Goal: Information Seeking & Learning: Learn about a topic

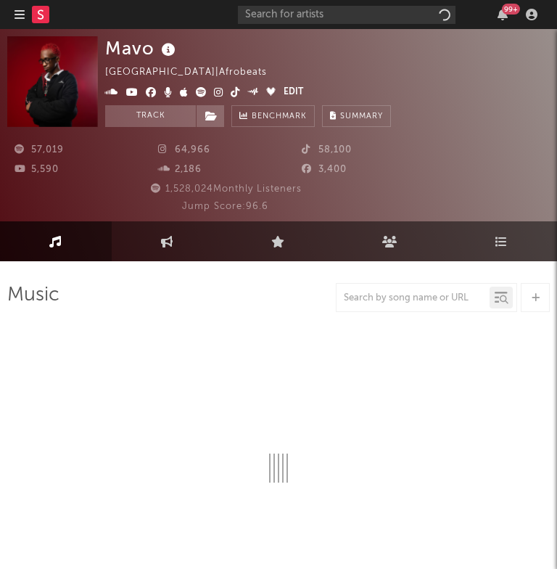
select select "6m"
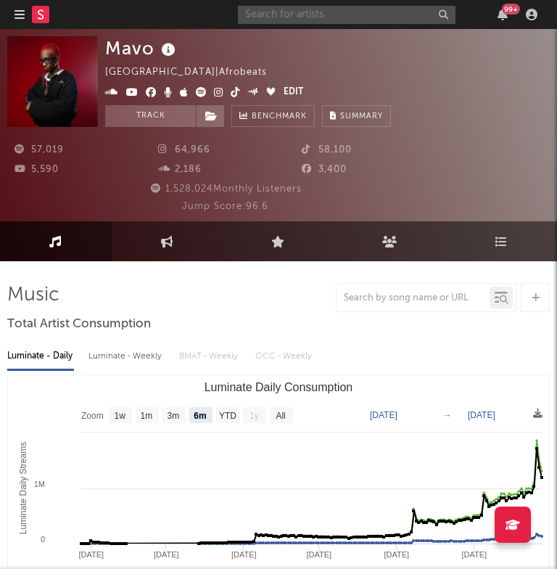
click at [275, 15] on input "text" at bounding box center [347, 15] width 218 height 18
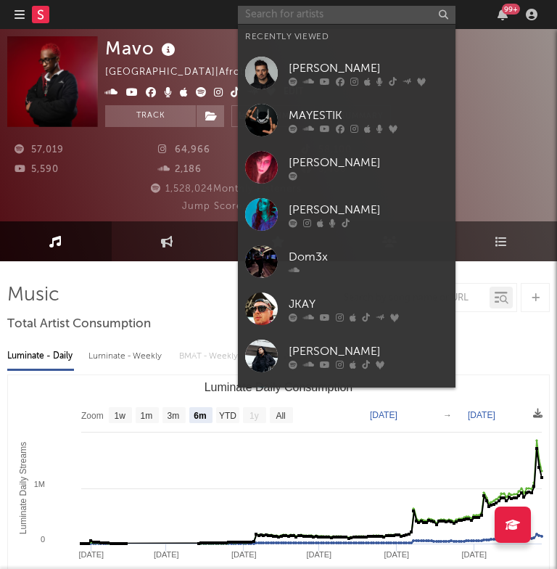
paste input "Anabelle Dinda"
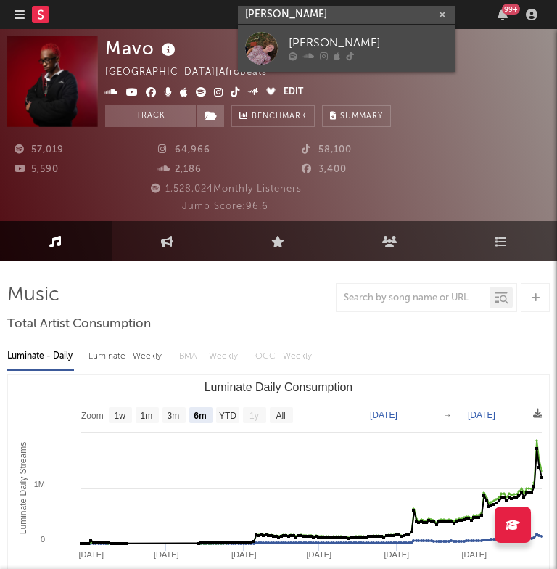
type input "Anabelle Dinda"
click at [277, 48] on div at bounding box center [261, 48] width 33 height 33
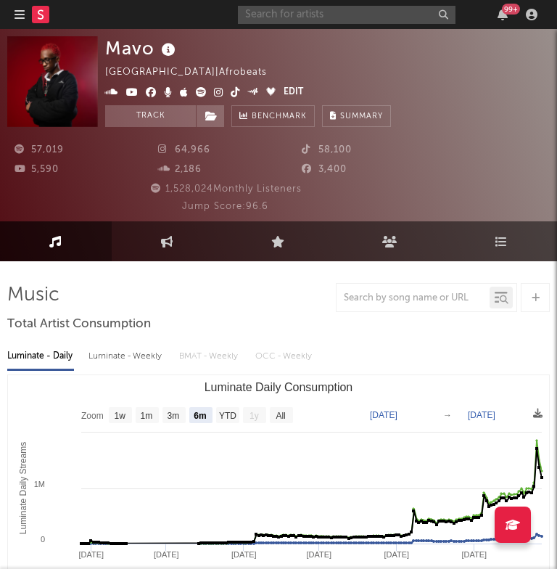
click at [311, 15] on input "text" at bounding box center [347, 15] width 218 height 18
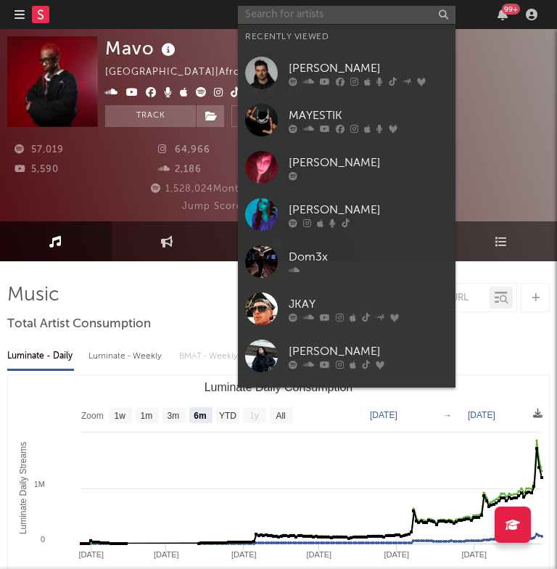
paste input "Anabelle Dinda"
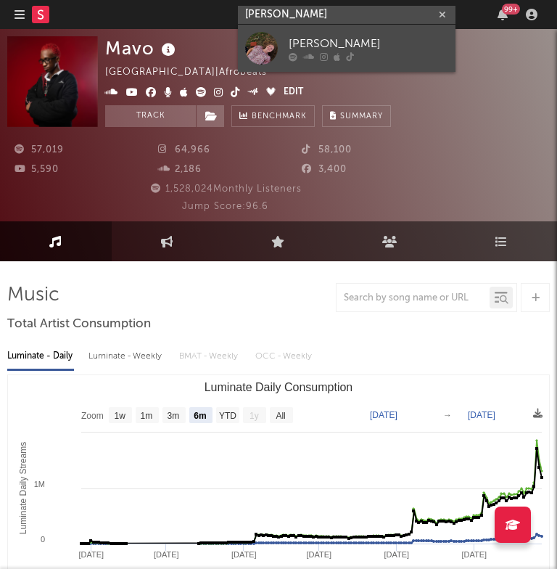
type input "Anabelle Dinda"
click at [317, 36] on div "Annabelle Dinda" at bounding box center [369, 43] width 160 height 17
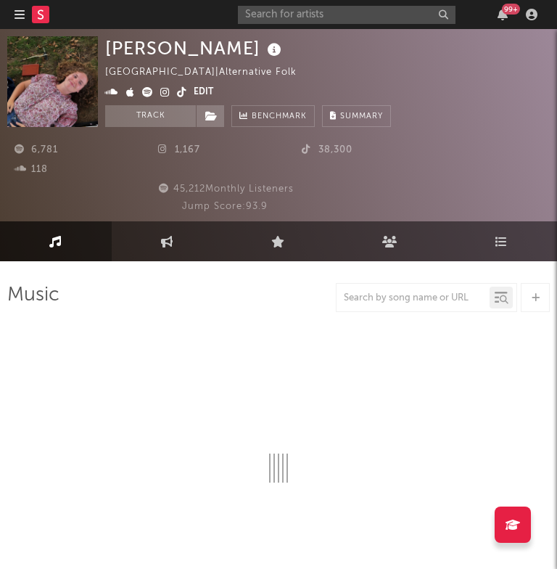
click at [39, 15] on rect at bounding box center [40, 14] width 17 height 17
select select "1w"
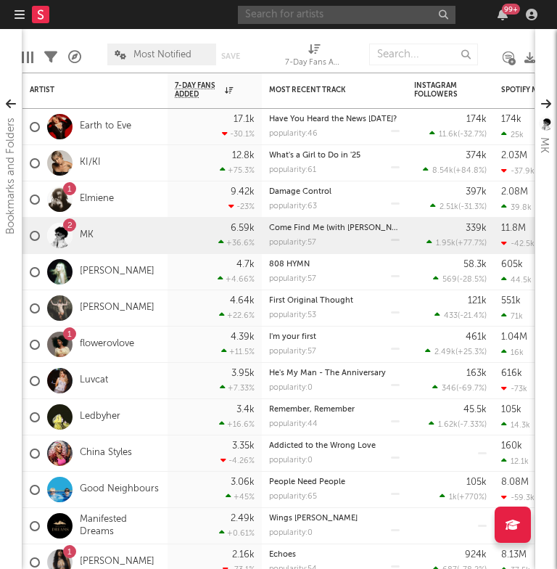
click at [355, 13] on input "text" at bounding box center [347, 15] width 218 height 18
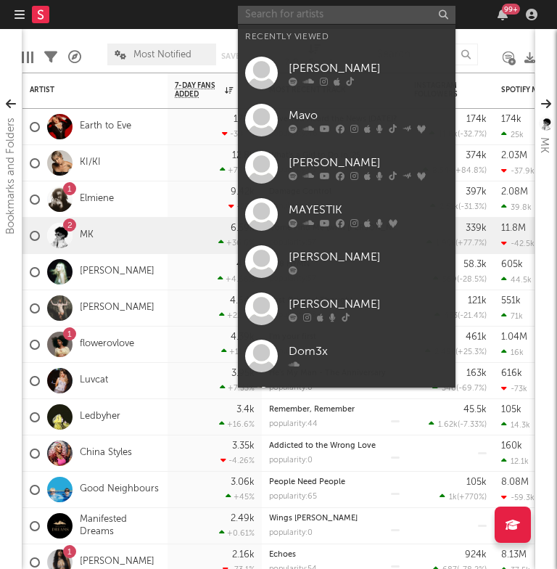
paste input "TKandz"
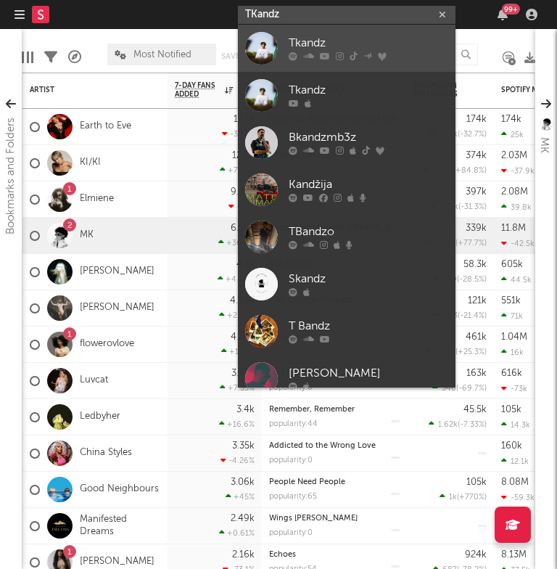
type input "TKandz"
click at [322, 40] on div "Tkandz" at bounding box center [369, 43] width 160 height 17
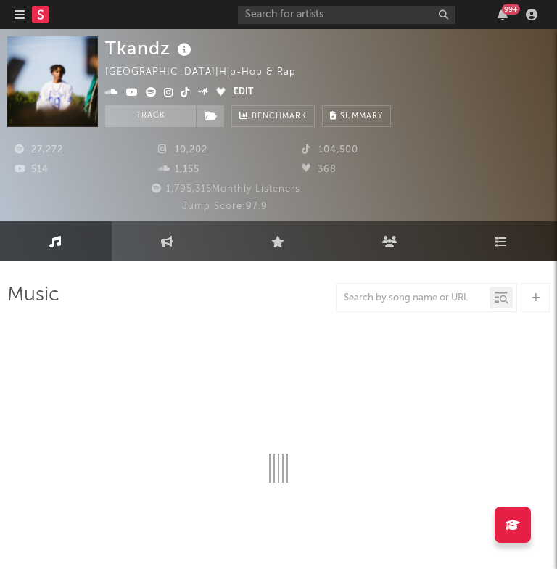
click at [45, 10] on rect at bounding box center [40, 14] width 17 height 17
select select "6m"
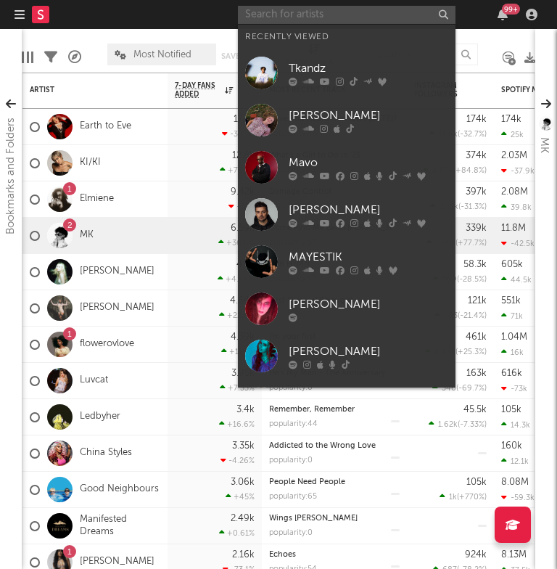
click at [297, 12] on input "text" at bounding box center [347, 15] width 218 height 18
paste input "[PERSON_NAME]"
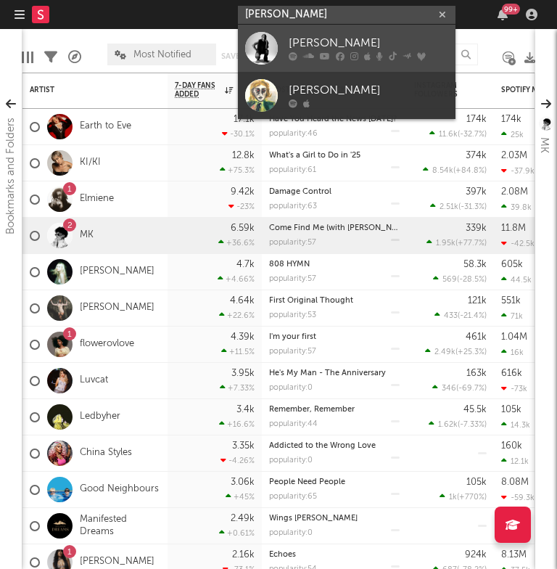
type input "[PERSON_NAME]"
click at [290, 65] on link "[PERSON_NAME]" at bounding box center [347, 48] width 218 height 47
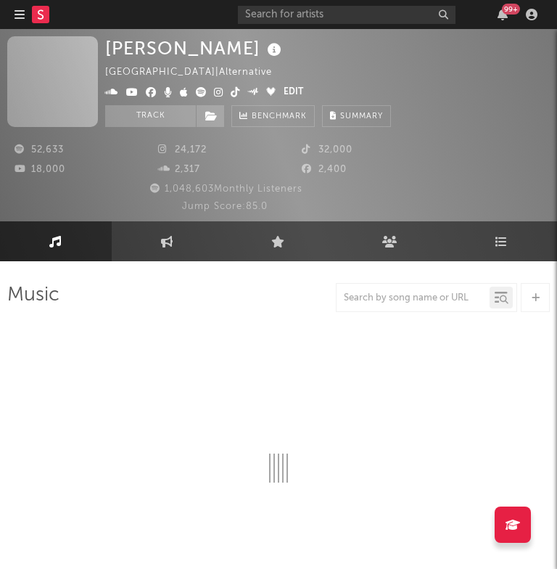
click at [36, 19] on rect at bounding box center [40, 14] width 17 height 17
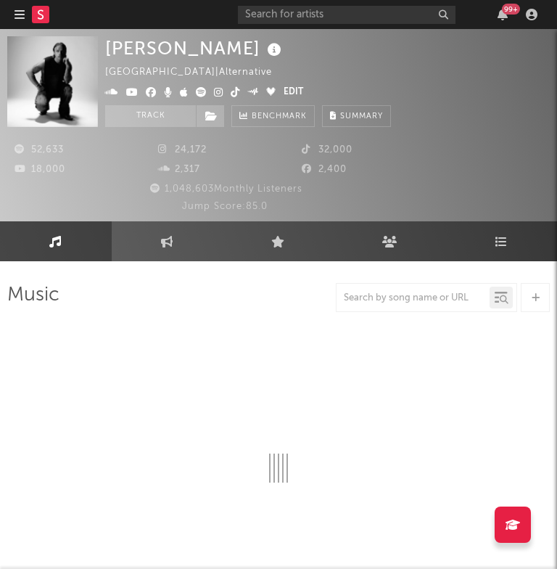
select select "6m"
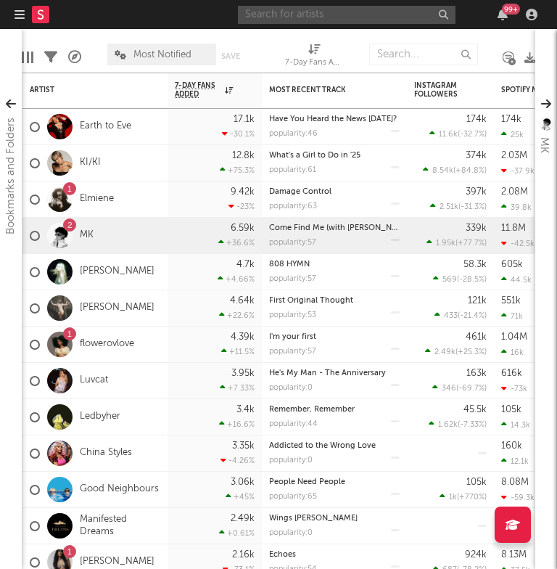
click at [373, 12] on input "text" at bounding box center [347, 15] width 218 height 18
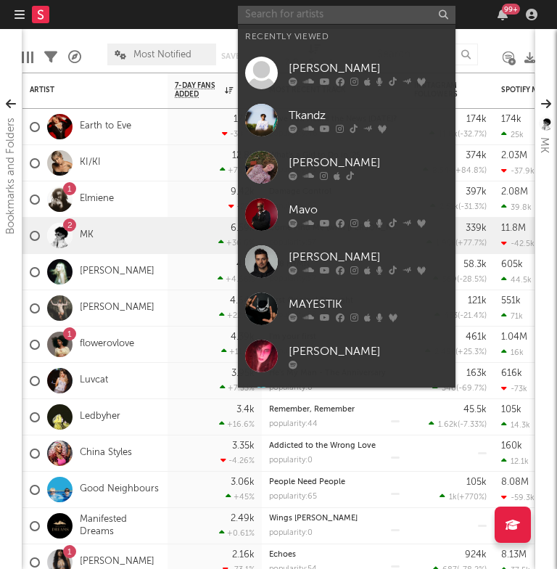
paste input "Chris Stussy"
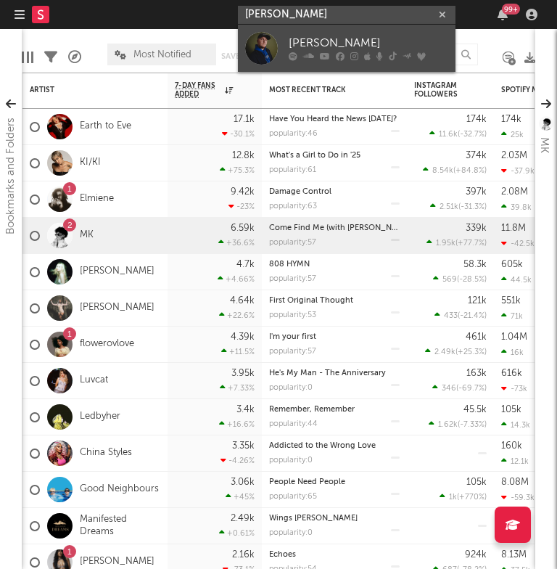
type input "Chris Stussy"
click at [280, 54] on link "Chris Stussy" at bounding box center [347, 48] width 218 height 47
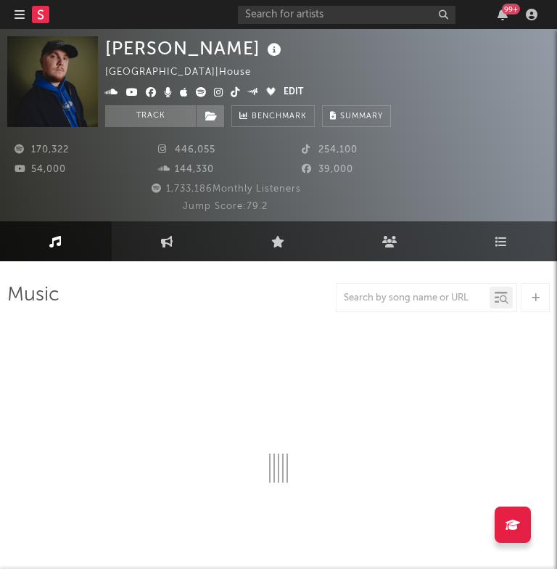
click at [44, 18] on rect at bounding box center [40, 14] width 17 height 17
select select "6m"
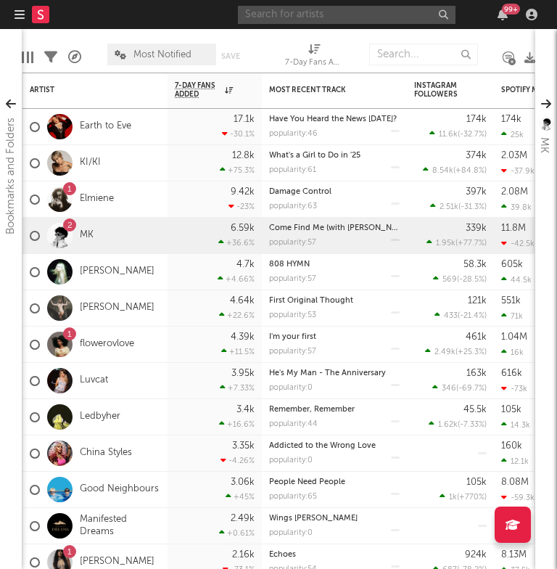
click at [349, 15] on input "text" at bounding box center [347, 15] width 218 height 18
paste input "Wave To Earth"
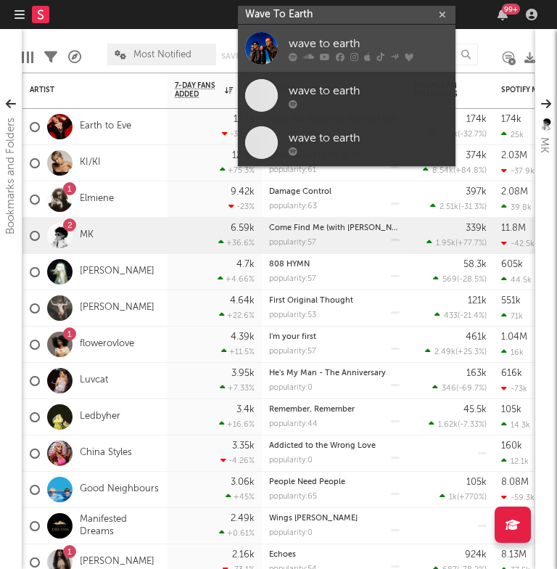
type input "Wave To Earth"
click at [339, 37] on div "wave to earth" at bounding box center [369, 43] width 160 height 17
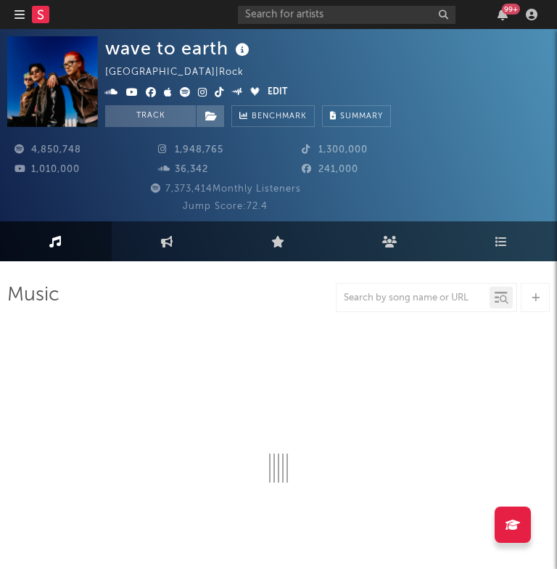
select select "6m"
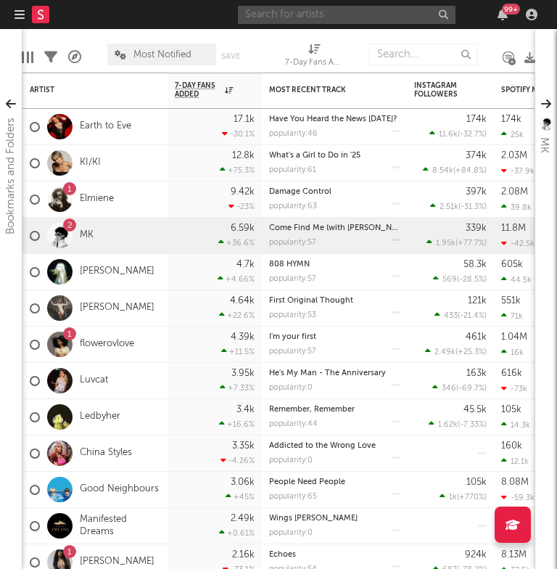
click at [351, 19] on input "text" at bounding box center [347, 15] width 218 height 18
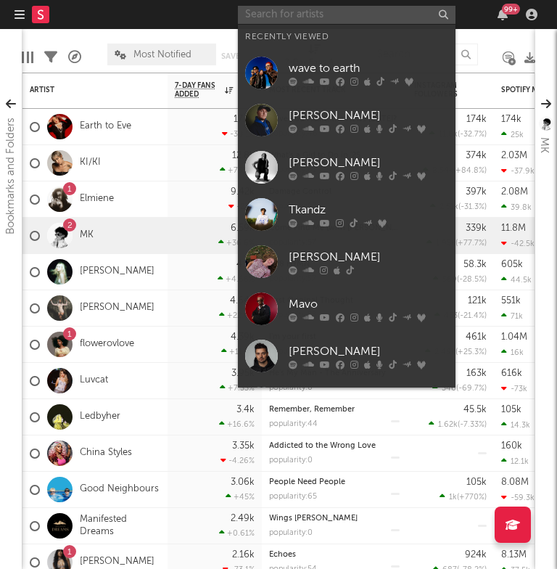
paste input "Humbe"
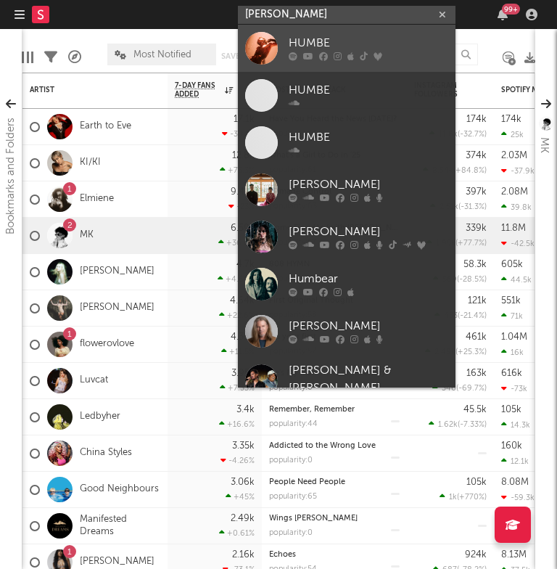
type input "Humbe"
click at [301, 56] on div at bounding box center [369, 56] width 160 height 9
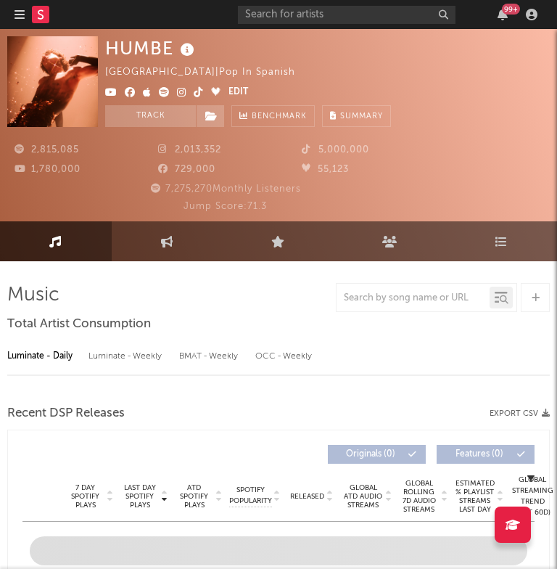
select select "6m"
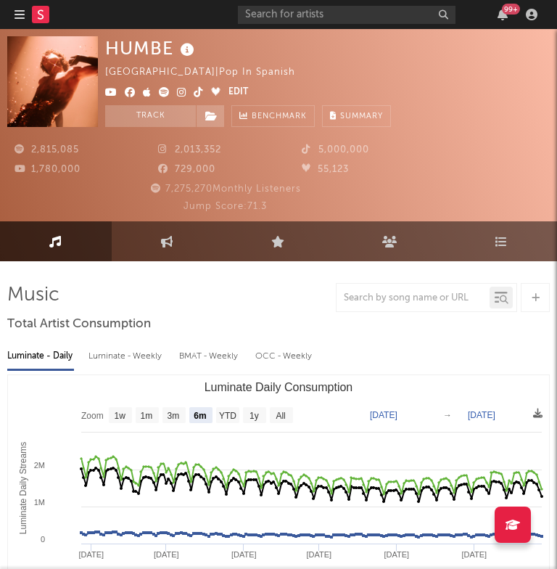
click at [37, 16] on rect at bounding box center [40, 14] width 17 height 17
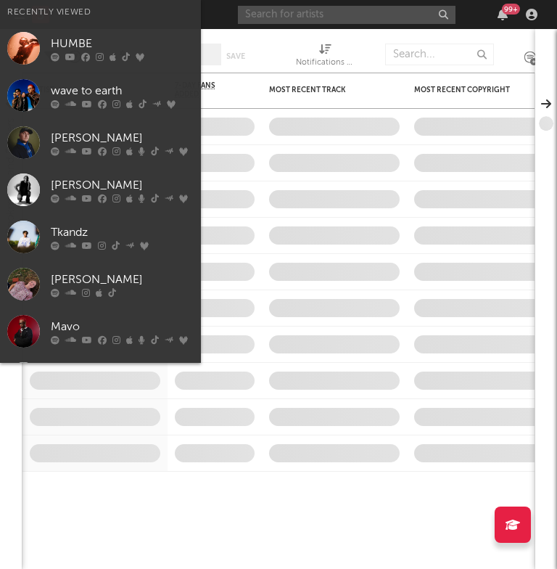
click at [350, 16] on input "text" at bounding box center [347, 15] width 218 height 18
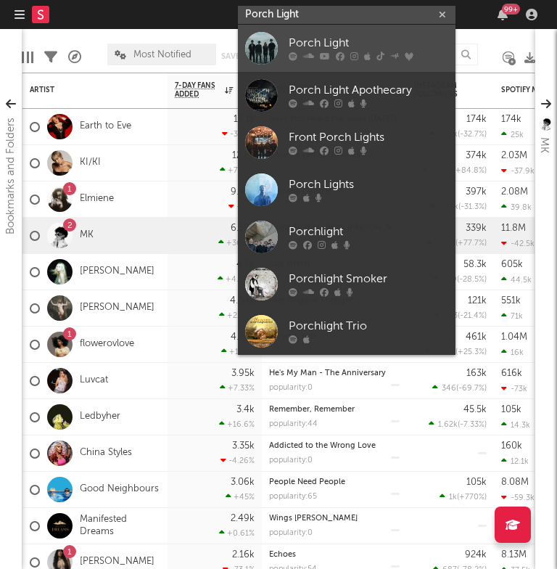
type input "Porch Light"
click at [343, 60] on icon at bounding box center [340, 56] width 9 height 9
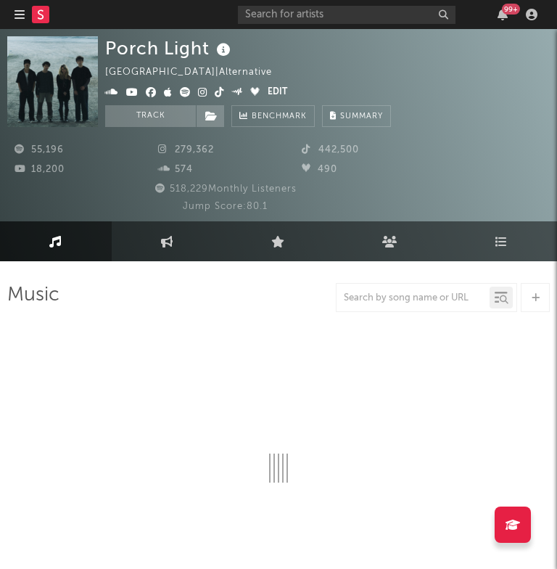
select select "6m"
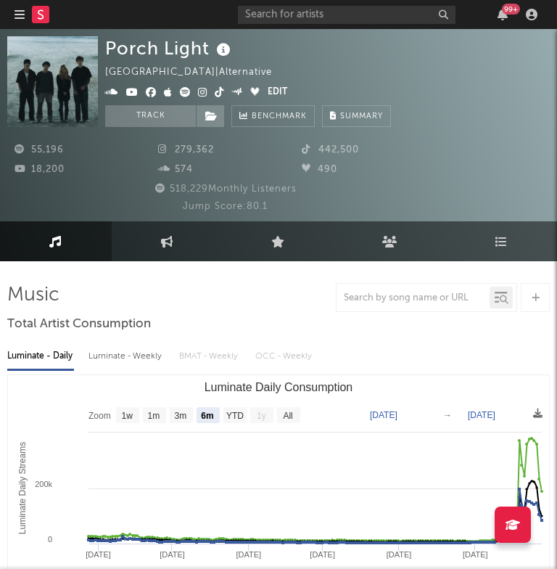
click at [41, 18] on icon at bounding box center [41, 13] width 6 height 9
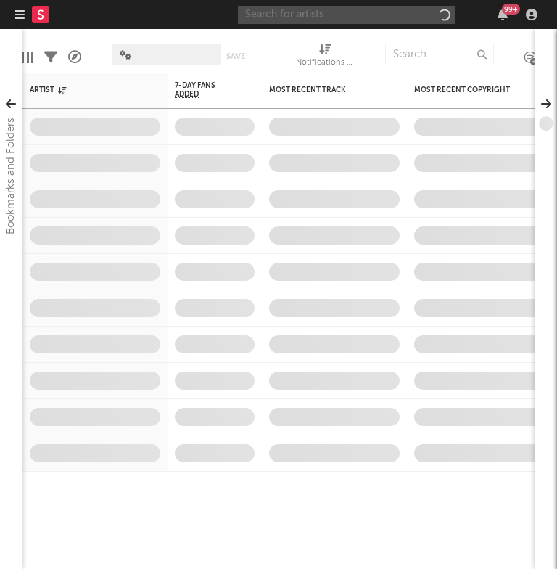
click at [362, 12] on input "text" at bounding box center [347, 15] width 218 height 18
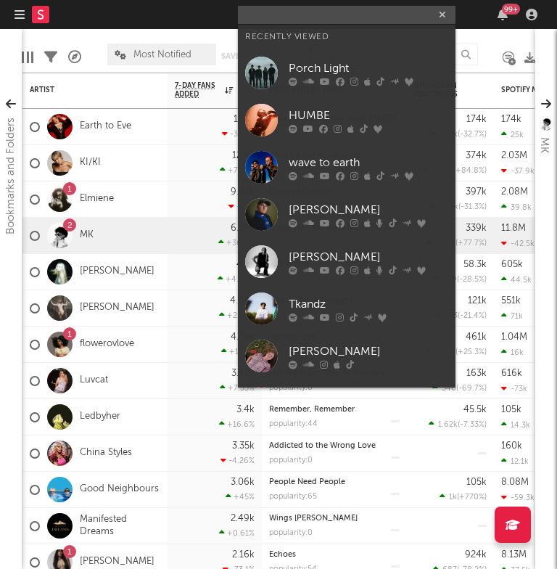
paste input "[PERSON_NAME]"
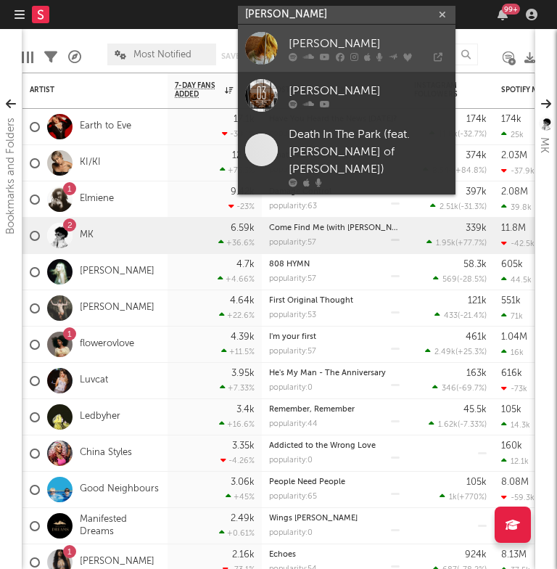
type input "[PERSON_NAME]"
click at [316, 52] on div "Hayley Williams" at bounding box center [369, 43] width 160 height 17
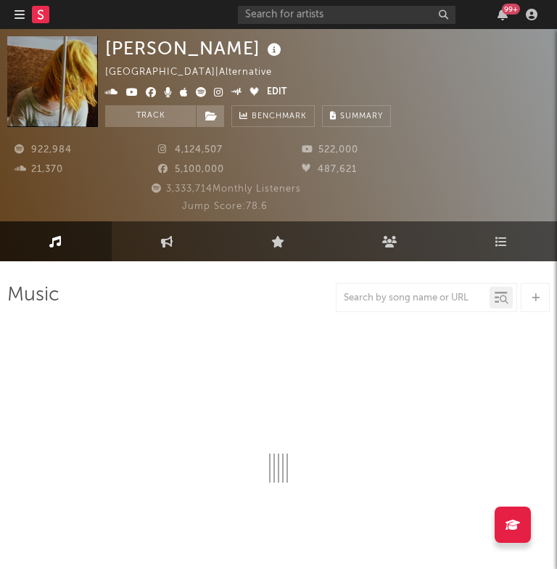
click at [37, 17] on rect at bounding box center [40, 14] width 17 height 17
select select "6m"
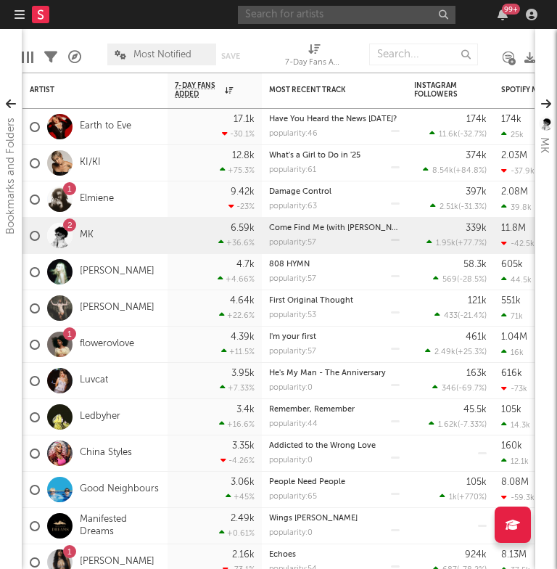
paste input "Lover1k"
click at [331, 15] on input "text" at bounding box center [347, 15] width 218 height 18
type input "Lover1k"
